Goal: Task Accomplishment & Management: Use online tool/utility

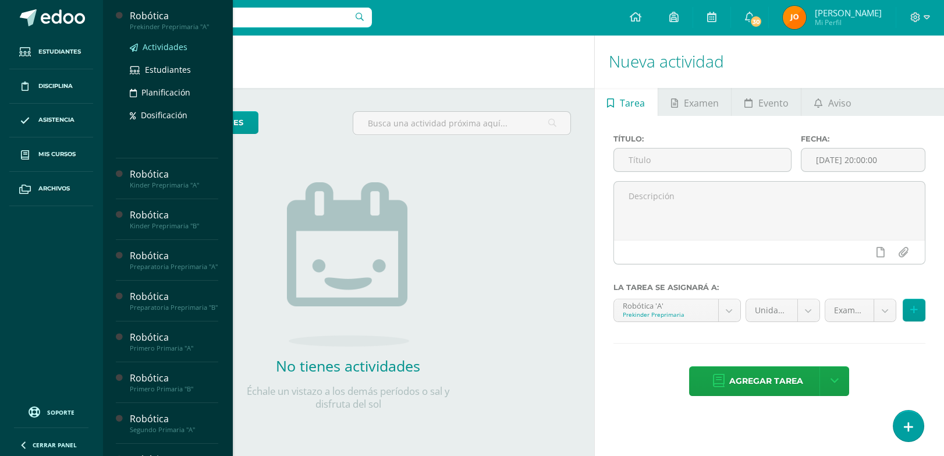
click at [182, 49] on span "Actividades" at bounding box center [165, 46] width 45 height 11
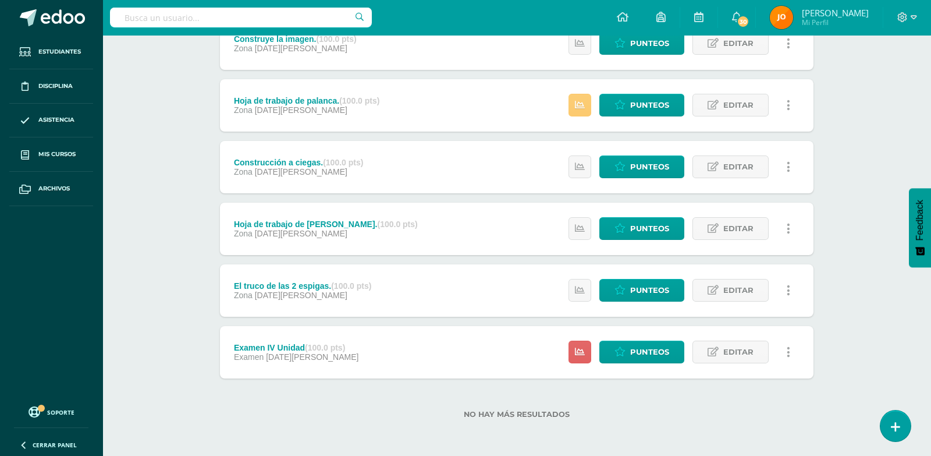
scroll to position [360, 0]
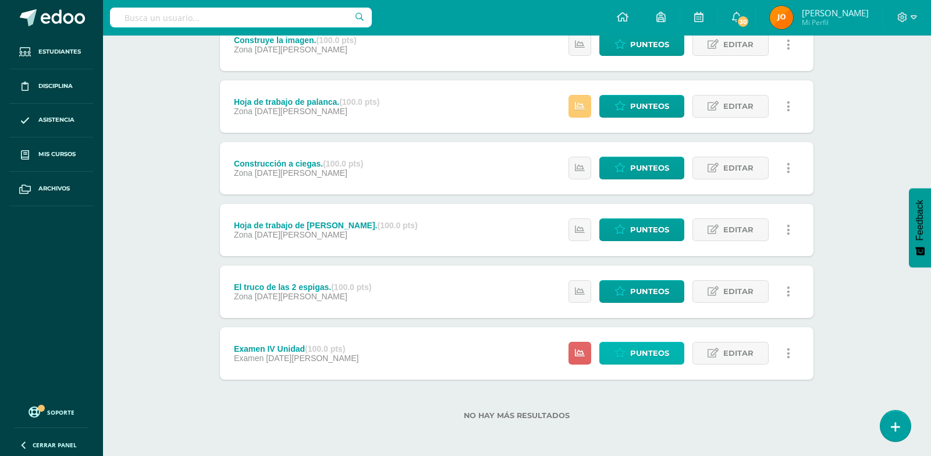
click at [636, 353] on span "Punteos" at bounding box center [649, 353] width 39 height 22
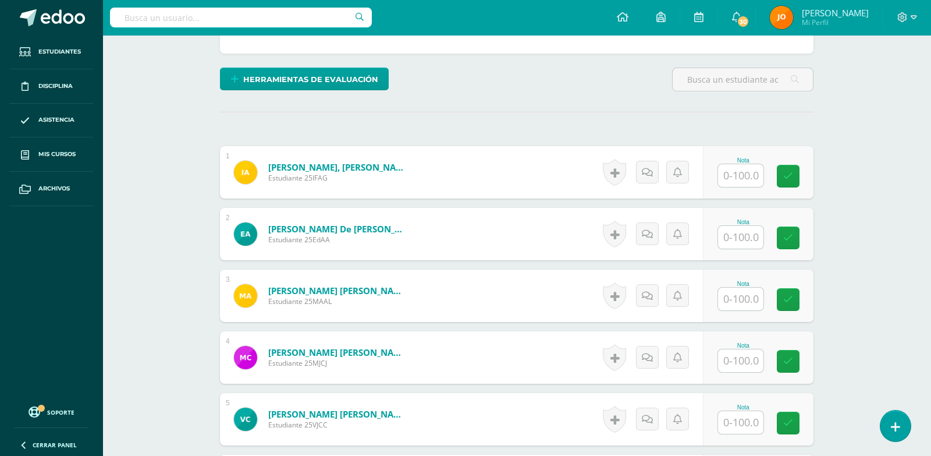
scroll to position [271, 0]
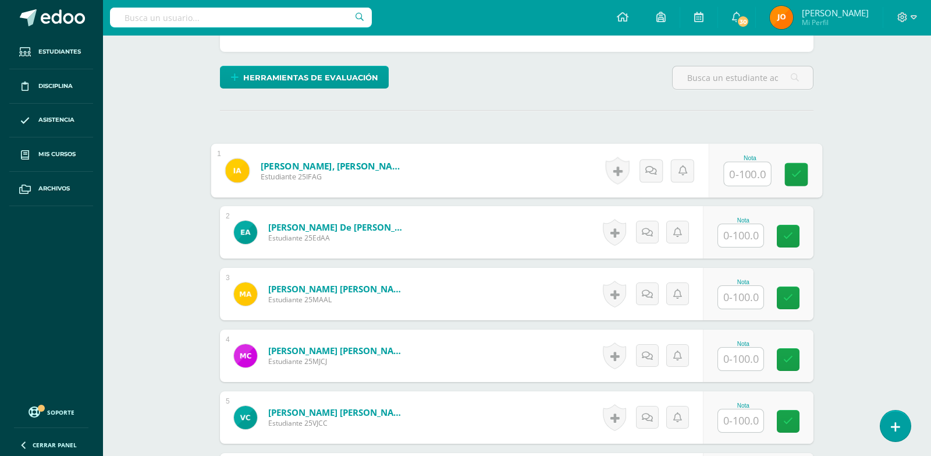
click at [738, 179] on input "text" at bounding box center [748, 173] width 47 height 23
drag, startPoint x: 761, startPoint y: 168, endPoint x: 728, endPoint y: 169, distance: 32.6
click at [728, 169] on input "100" at bounding box center [748, 173] width 47 height 23
type input "100"
paste input "100"
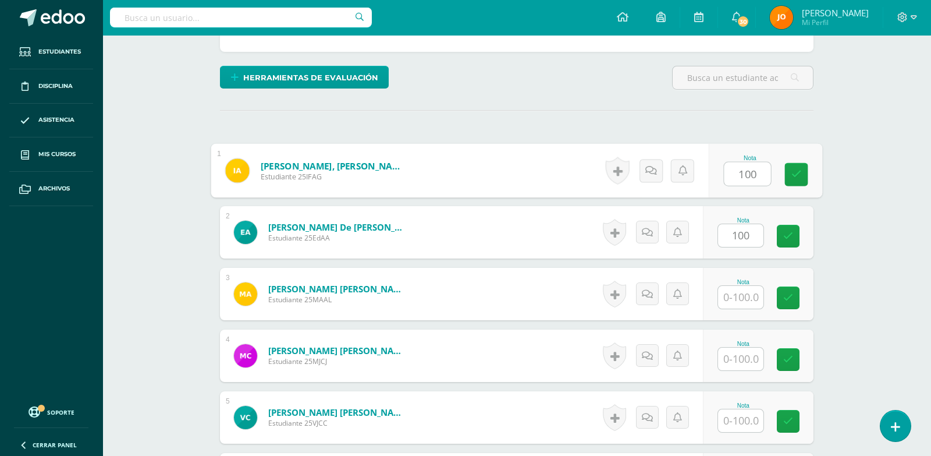
type input "100"
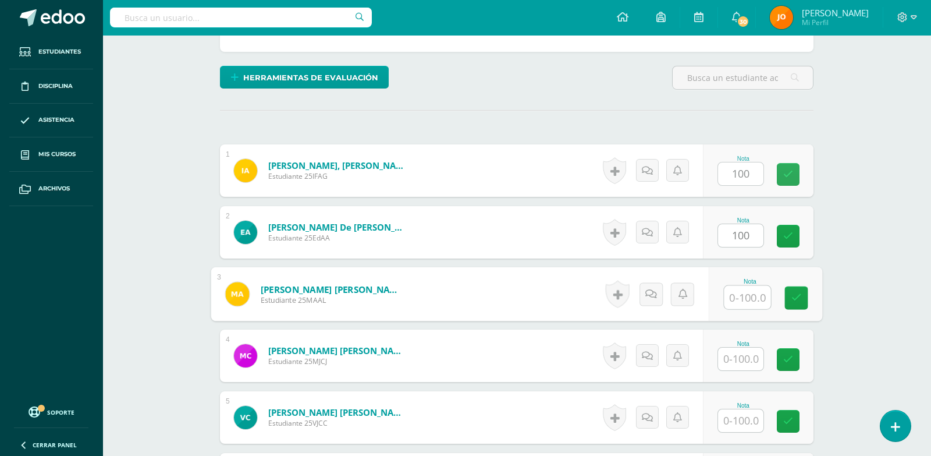
paste input "100"
type input "100"
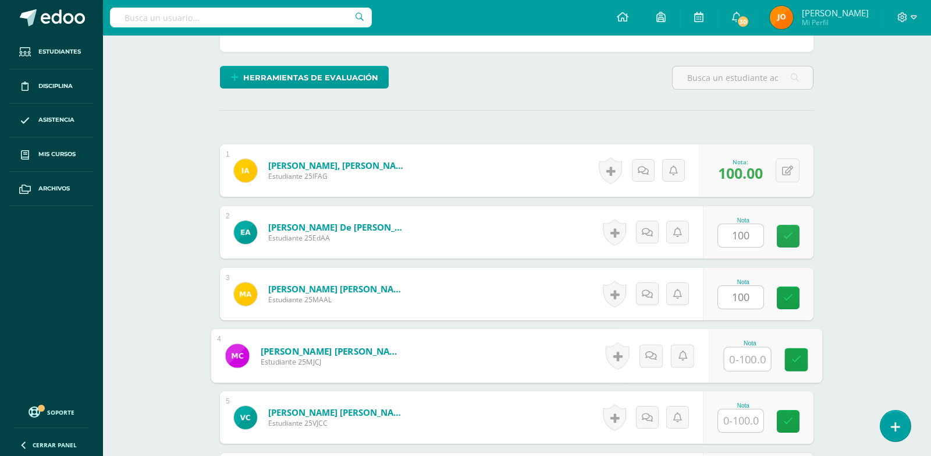
paste input "100"
type input "100"
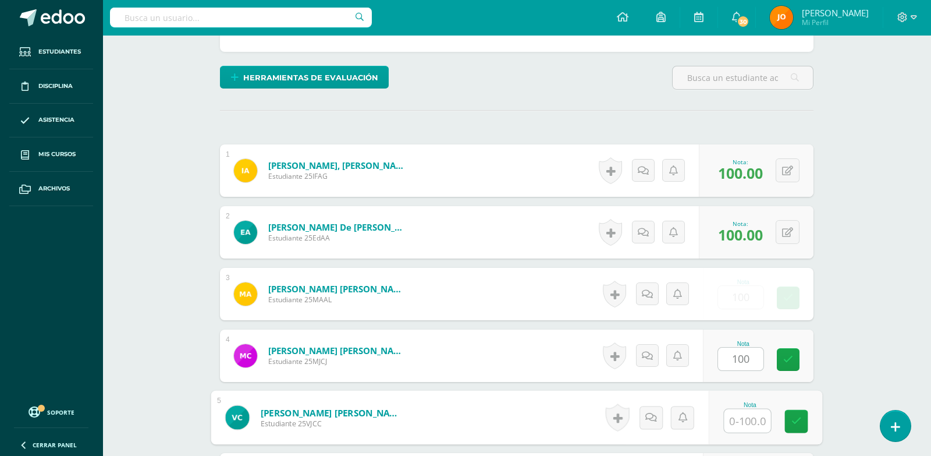
paste input "100"
type input "100"
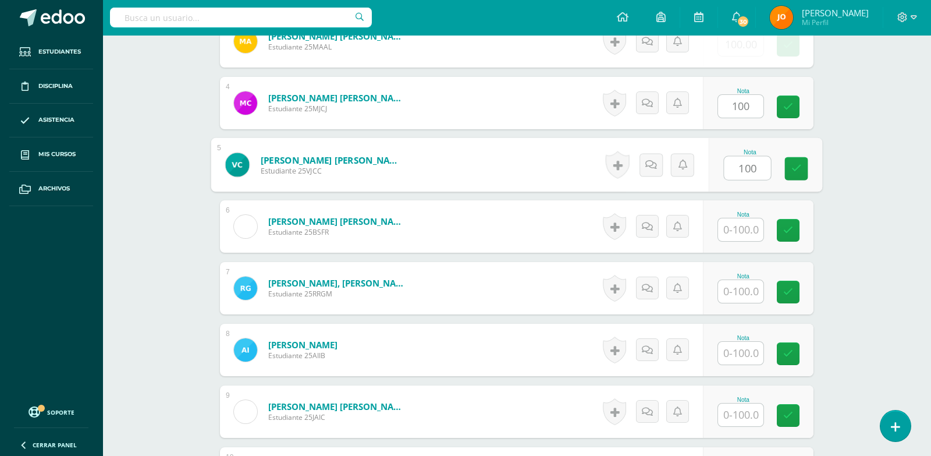
paste input "100"
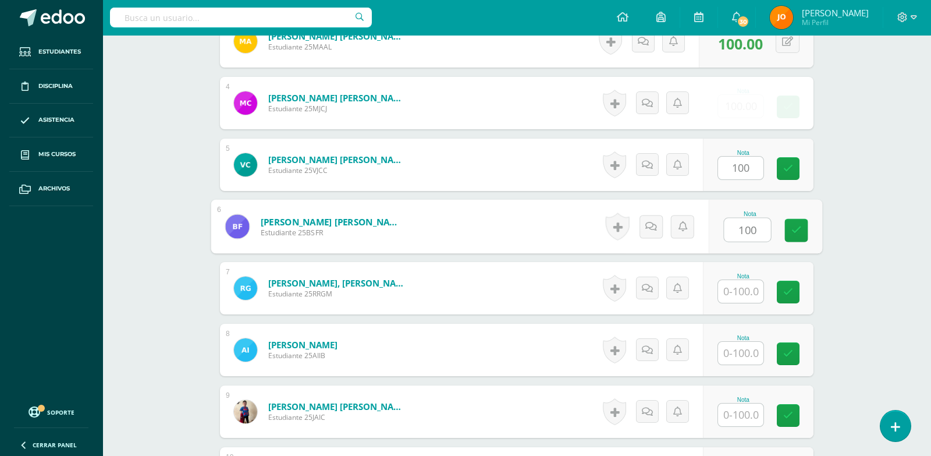
type input "100"
paste input "100"
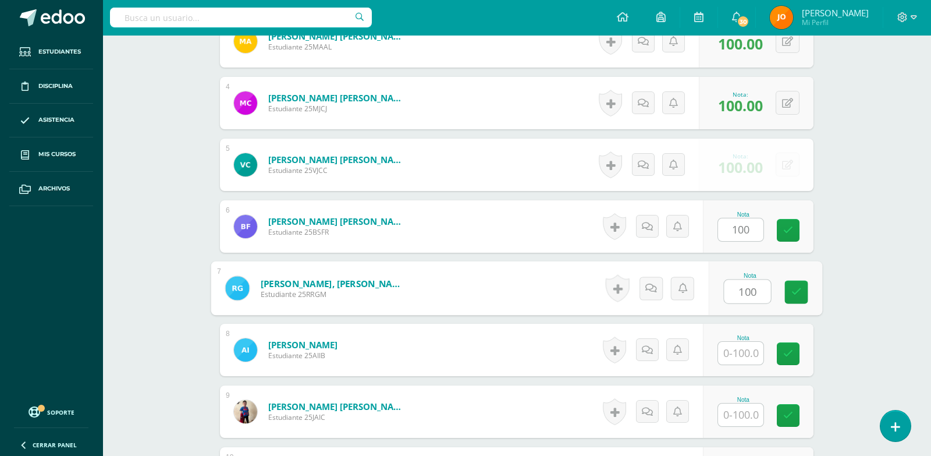
type input "100"
paste input "100"
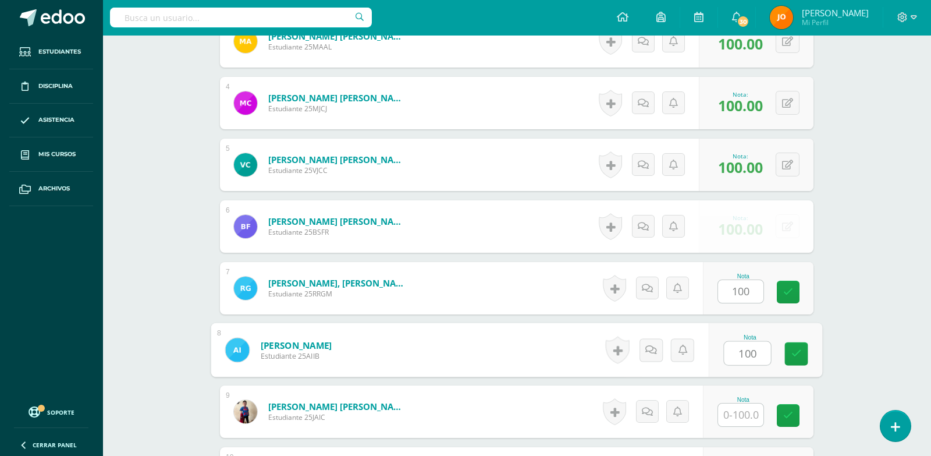
type input "100"
paste input "100"
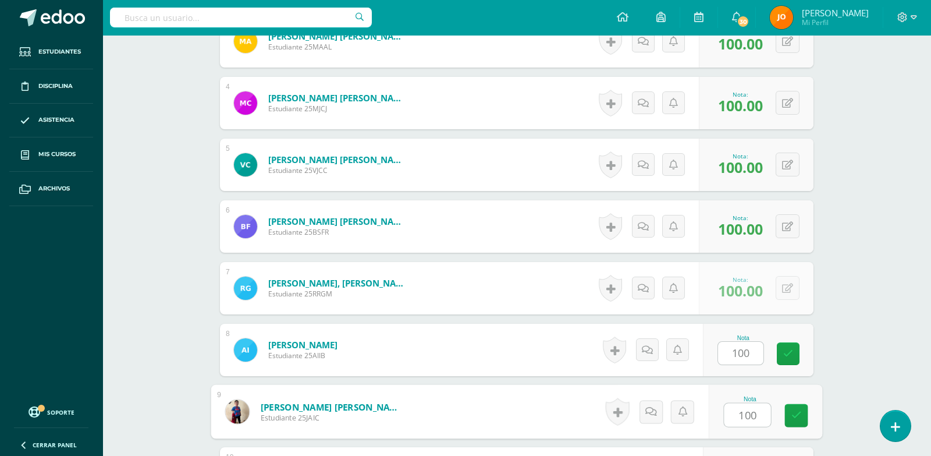
type input "100"
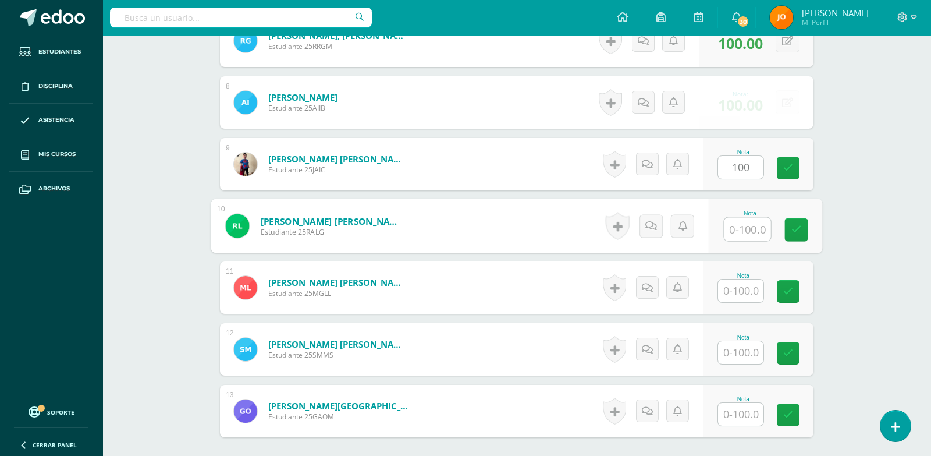
paste input "100"
type input "100"
paste input "100"
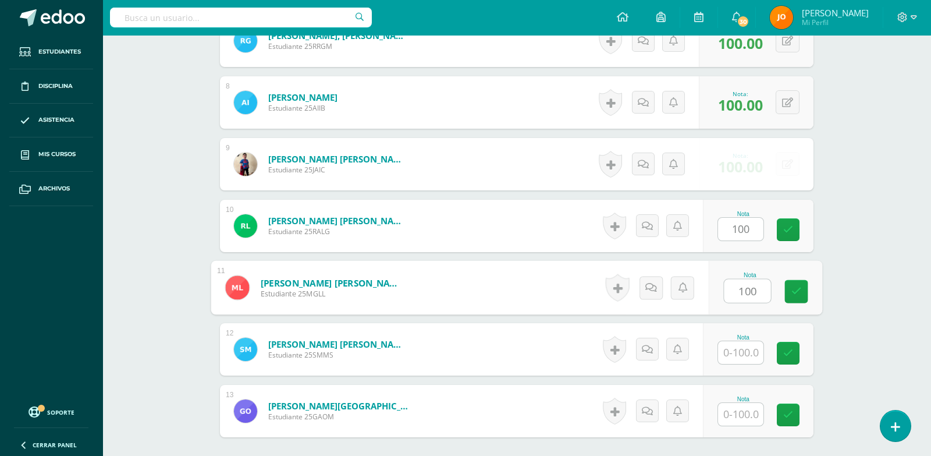
type input "100"
paste input "100"
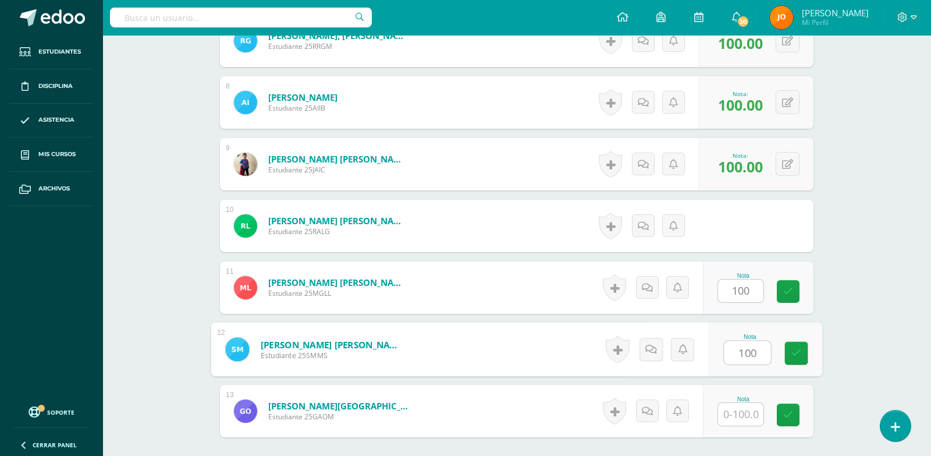
type input "100"
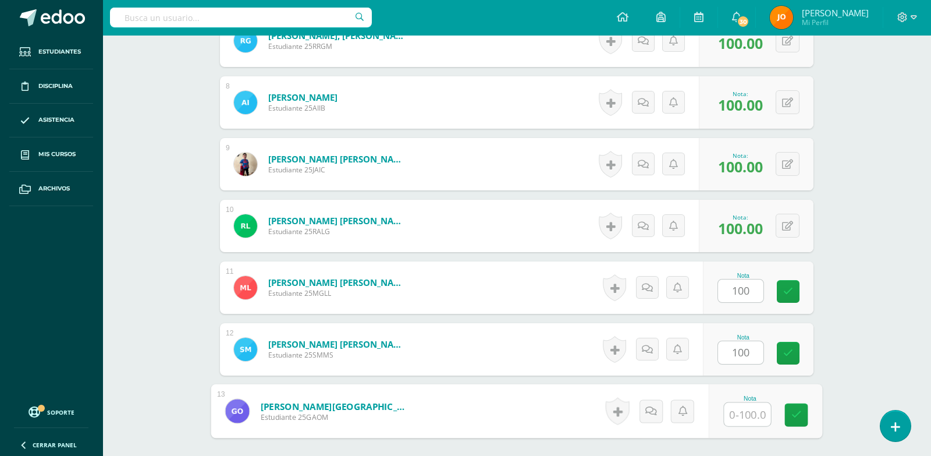
paste input "100"
type input "0"
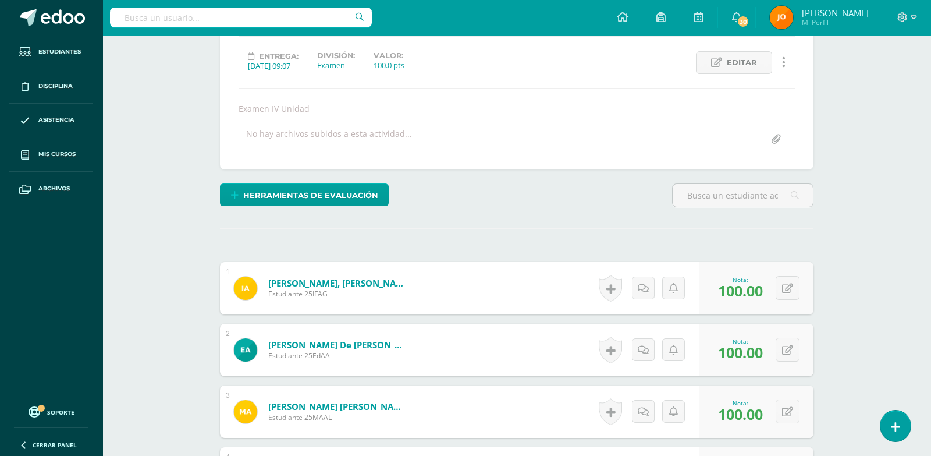
scroll to position [0, 0]
